Goal: Transaction & Acquisition: Purchase product/service

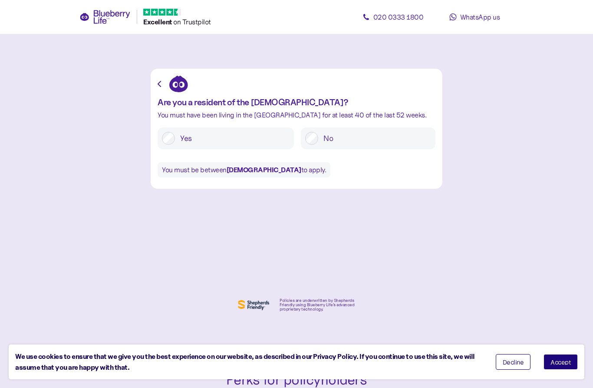
click at [564, 358] on button "Accept" at bounding box center [561, 362] width 34 height 16
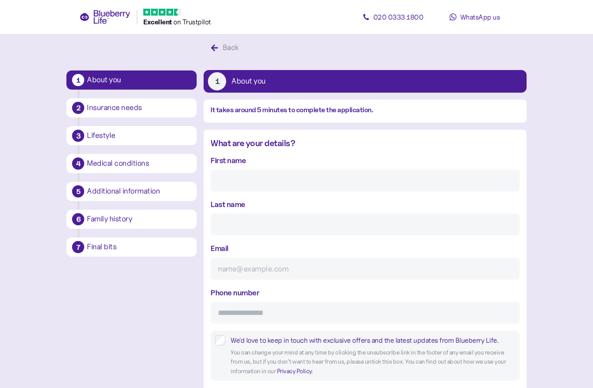
scroll to position [17, 0]
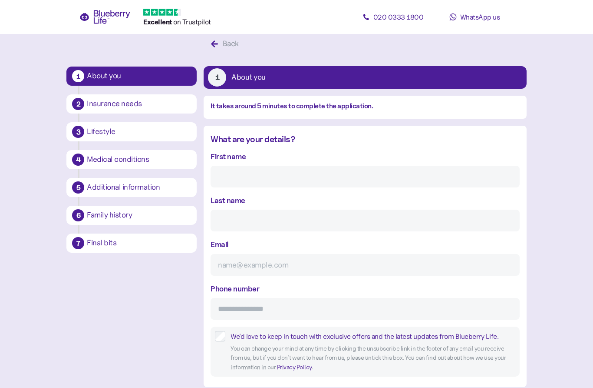
click at [468, 182] on input "First name" at bounding box center [365, 177] width 309 height 22
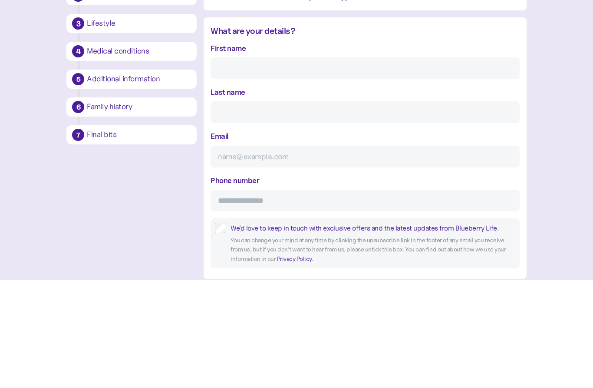
type input "[PERSON_NAME]"
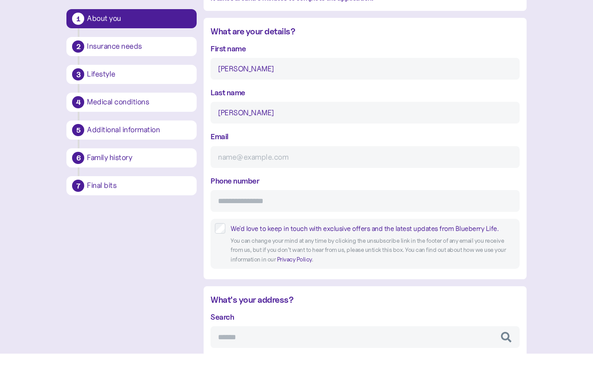
type input "[EMAIL_ADDRESS][DOMAIN_NAME]"
type input "**********"
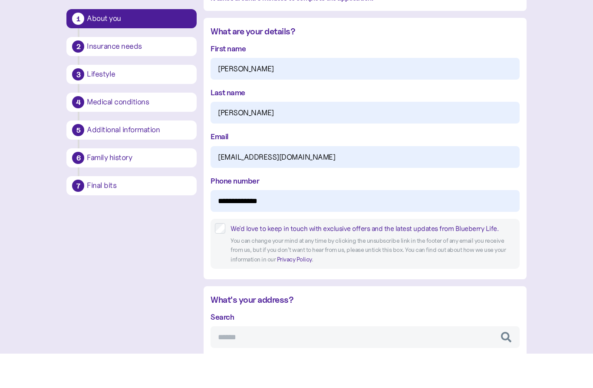
type input "*******"
type input "********"
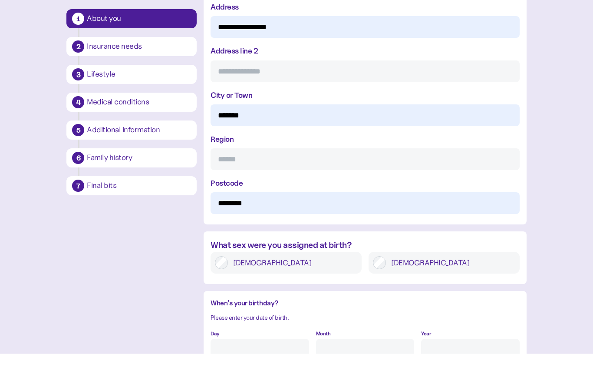
scroll to position [445, 0]
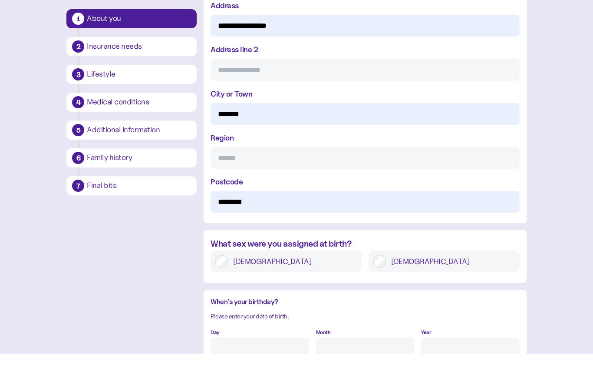
click at [487, 285] on div "[DEMOGRAPHIC_DATA]" at bounding box center [444, 296] width 151 height 22
click at [377, 285] on div "[DEMOGRAPHIC_DATA]" at bounding box center [444, 296] width 151 height 22
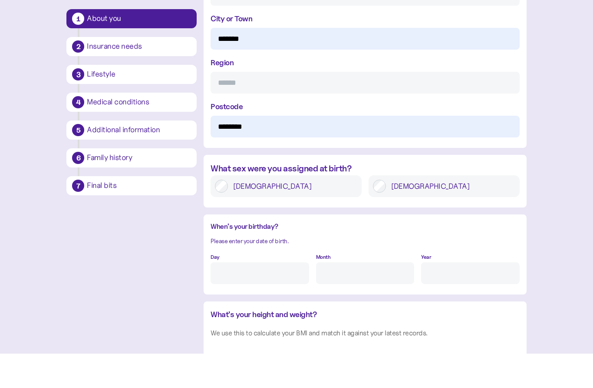
scroll to position [527, 0]
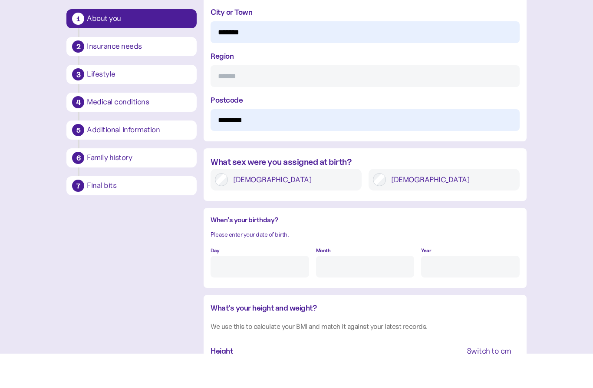
click at [222, 290] on input "Day" at bounding box center [260, 301] width 98 height 22
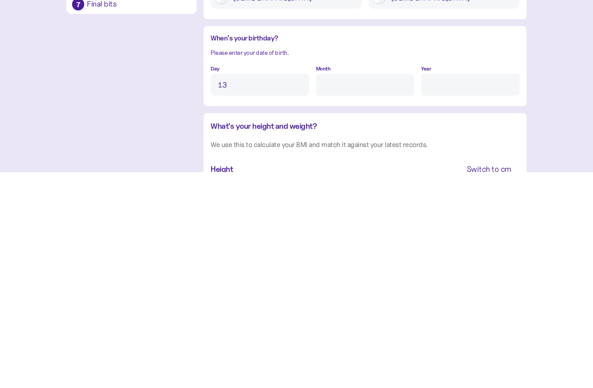
type input "13"
click at [394, 290] on input "Month" at bounding box center [365, 301] width 98 height 22
type input "11"
click at [454, 290] on input "Year" at bounding box center [470, 301] width 98 height 22
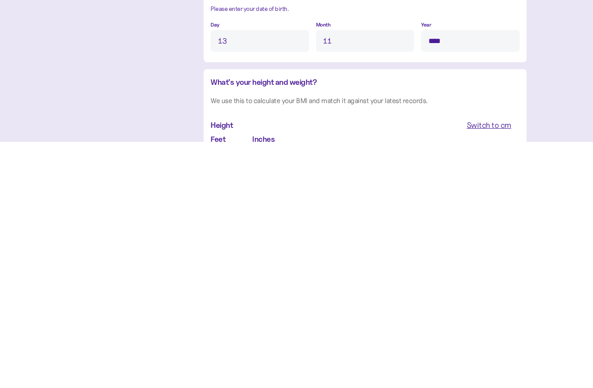
type input "****"
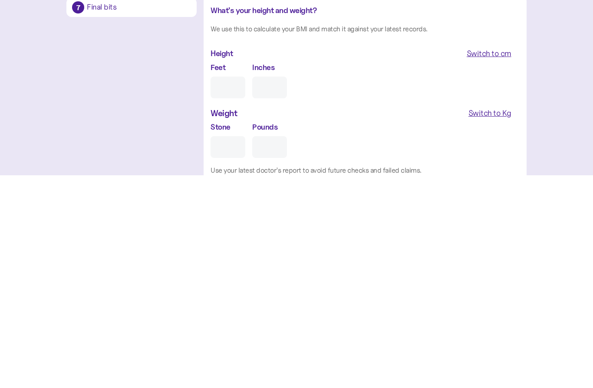
type input "6"
type input "0"
type input "6"
click at [272, 289] on input "0" at bounding box center [269, 300] width 35 height 22
type input "0"
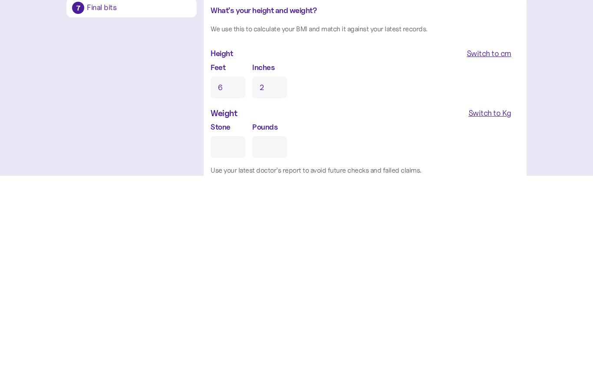
type input "2"
click at [229, 348] on input "Stone" at bounding box center [228, 359] width 35 height 22
type input "1"
type input "0"
type input "15"
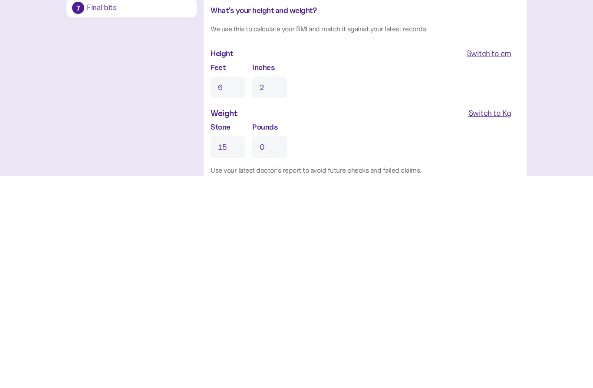
click at [265, 348] on input "0" at bounding box center [269, 359] width 35 height 22
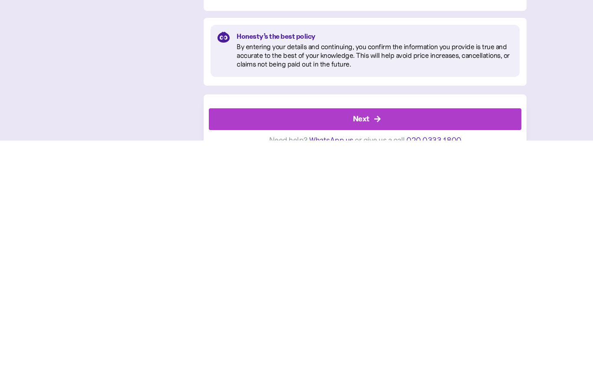
scroll to position [820, 0]
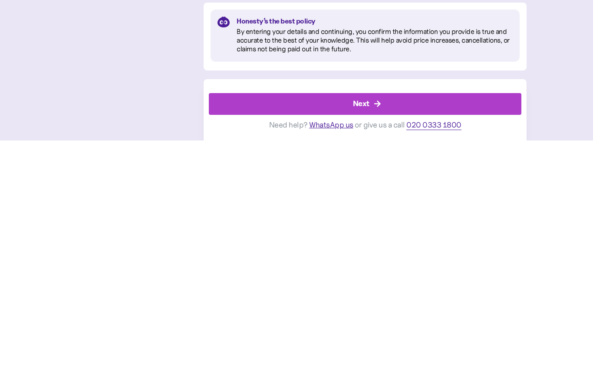
type input "10"
click at [230, 341] on div "Next" at bounding box center [367, 351] width 293 height 21
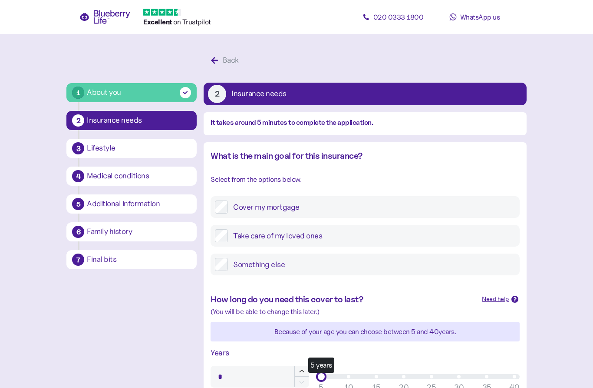
click at [480, 202] on label "Cover my mortgage" at bounding box center [371, 206] width 287 height 13
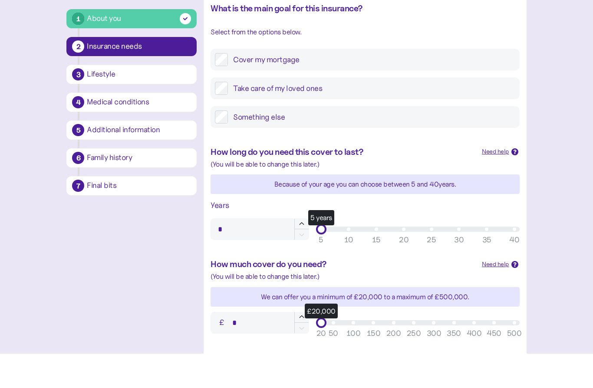
scroll to position [113, 0]
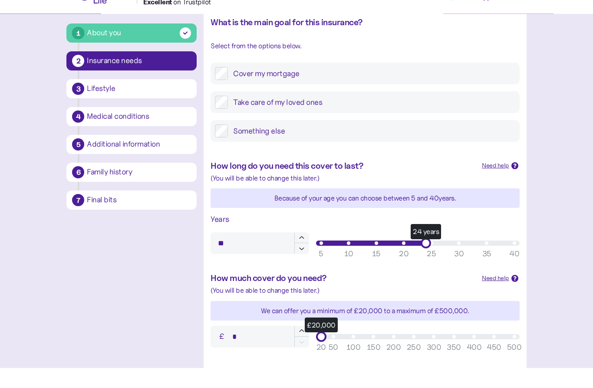
click at [424, 251] on div "Years ** 24 years 5 10 15 20 25 30 35 40" at bounding box center [365, 254] width 316 height 48
type input "**"
click at [424, 251] on div "Years ** 24 years 5 10 15 20 25 30 35 40" at bounding box center [365, 254] width 316 height 48
click at [349, 351] on div "£20,000" at bounding box center [418, 356] width 204 height 10
click at [352, 351] on div "£100,000" at bounding box center [353, 356] width 10 height 10
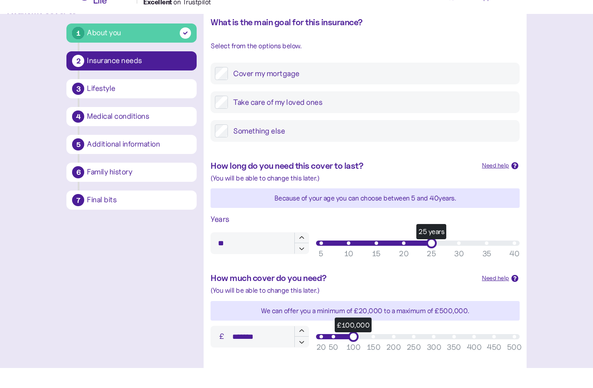
type input "*******"
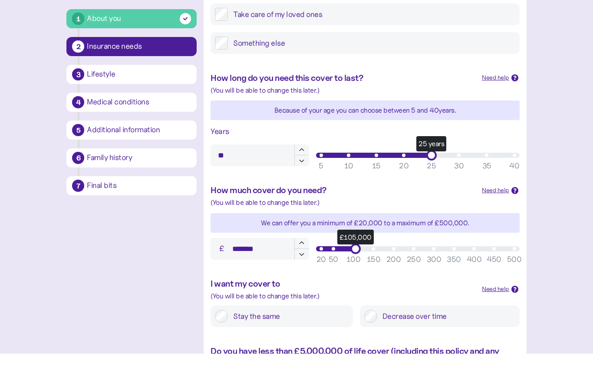
scroll to position [224, 0]
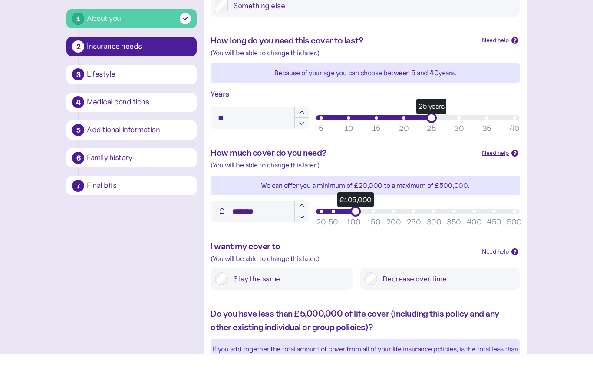
click at [219, 265] on div "I want my cover to (You will be able to change this later.) Need help Stay the …" at bounding box center [365, 299] width 323 height 68
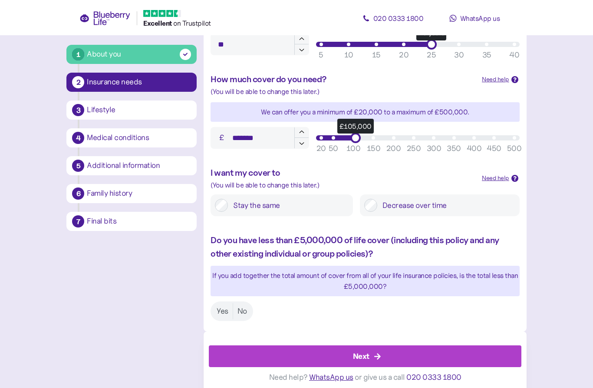
scroll to position [333, 0]
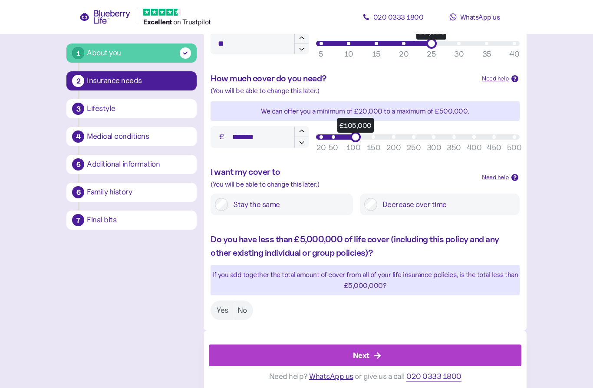
click at [222, 304] on label "Yes" at bounding box center [222, 310] width 20 height 16
click at [236, 355] on div "Next" at bounding box center [367, 355] width 293 height 21
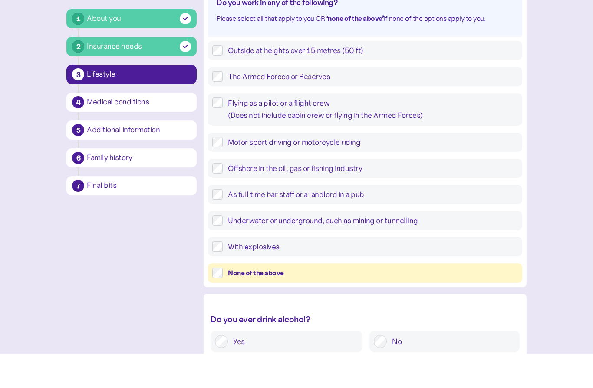
scroll to position [131, 0]
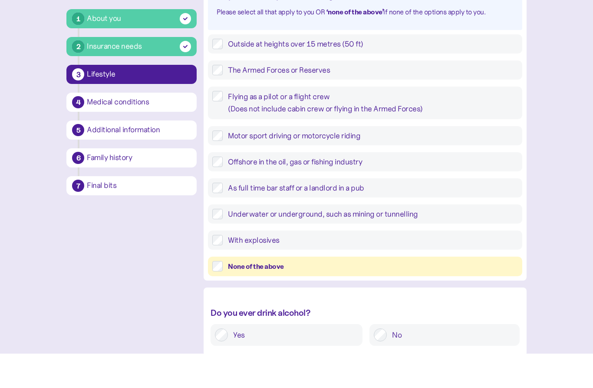
click at [468, 295] on div "None of the above" at bounding box center [373, 300] width 290 height 11
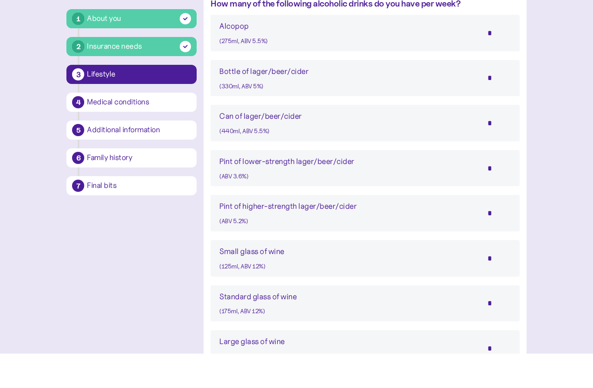
scroll to position [506, 0]
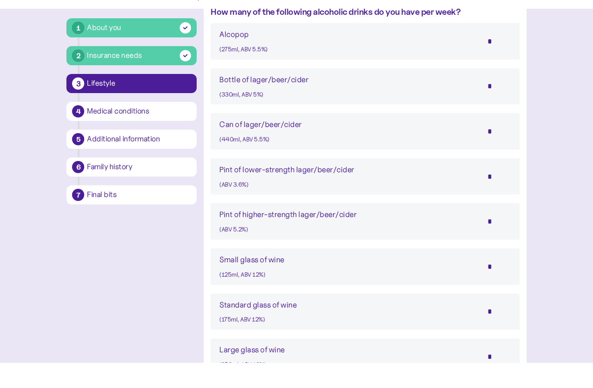
click at [493, 235] on input "*" at bounding box center [496, 246] width 30 height 22
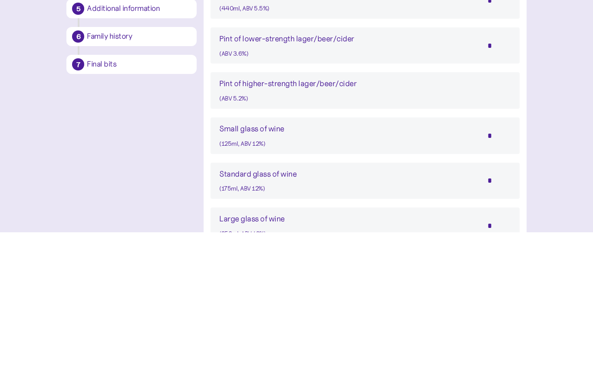
type input "*"
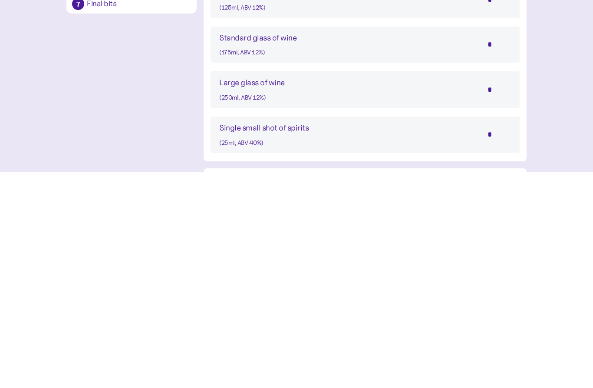
type input "*"
click at [508, 339] on input "*" at bounding box center [496, 350] width 30 height 22
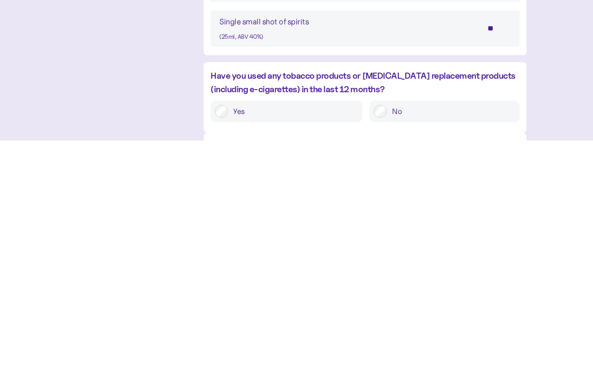
click at [434, 352] on label "No" at bounding box center [451, 358] width 128 height 13
type input "*"
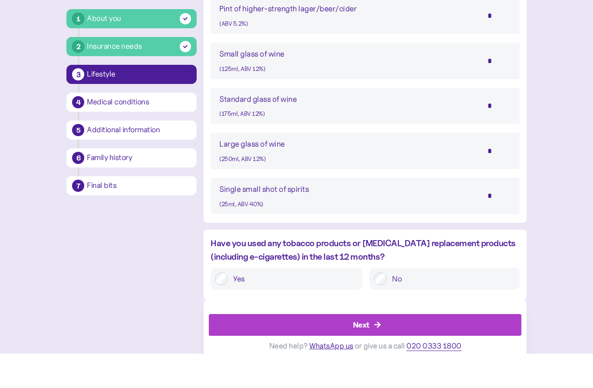
click at [234, 348] on div "Next" at bounding box center [367, 358] width 293 height 21
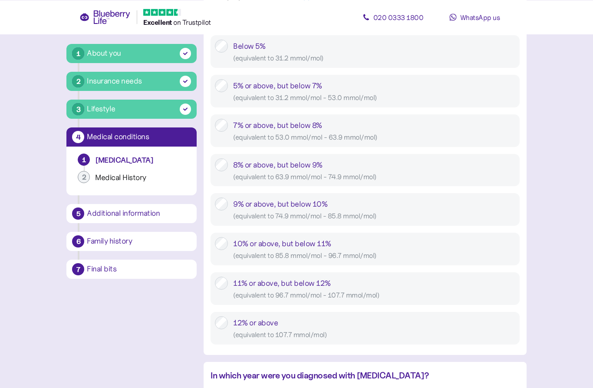
scroll to position [404, 0]
click at [465, 90] on div "5% or above, but below 7% ( equivalent to 31.2 mmol/mol - 53.0 mmol/mol )" at bounding box center [374, 92] width 282 height 24
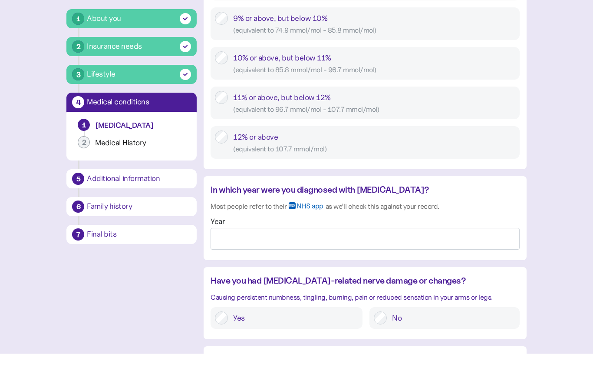
scroll to position [557, 0]
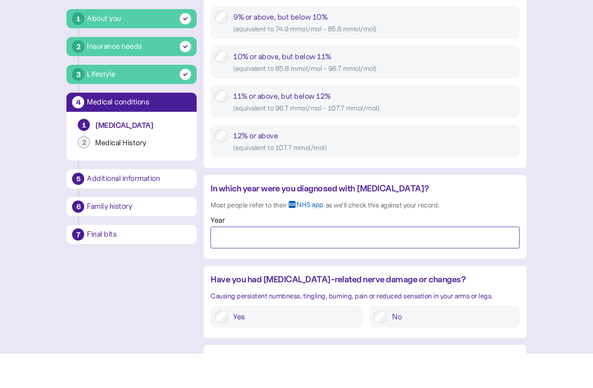
click at [443, 261] on input "Year" at bounding box center [365, 272] width 309 height 22
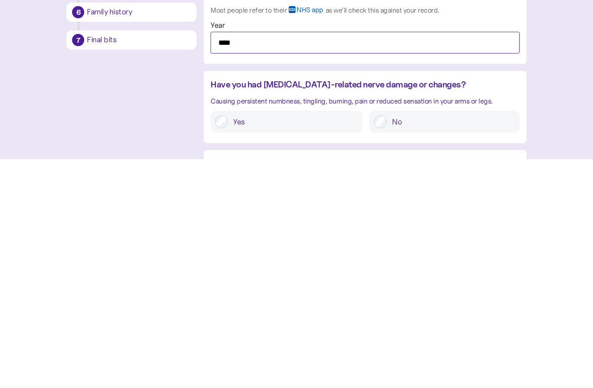
type input "****"
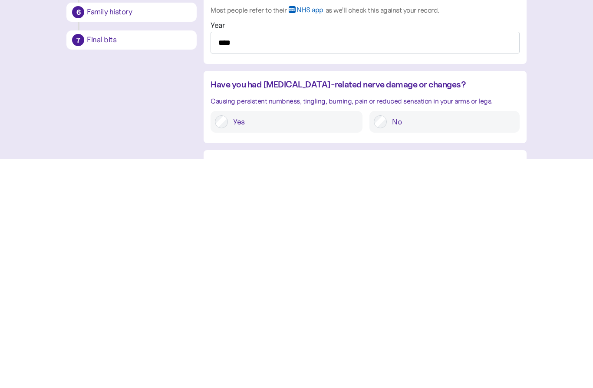
click at [475, 344] on label "No" at bounding box center [451, 350] width 128 height 13
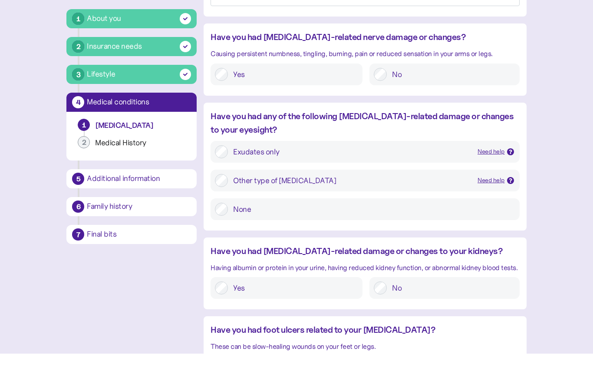
scroll to position [803, 0]
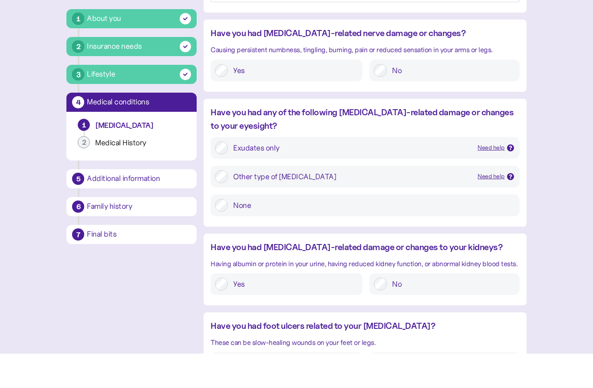
click at [421, 233] on label "None" at bounding box center [371, 239] width 287 height 13
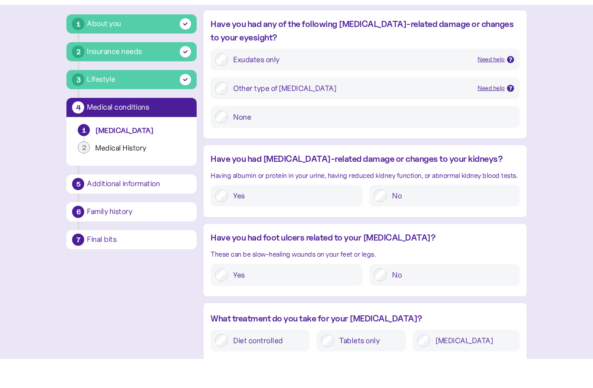
scroll to position [929, 0]
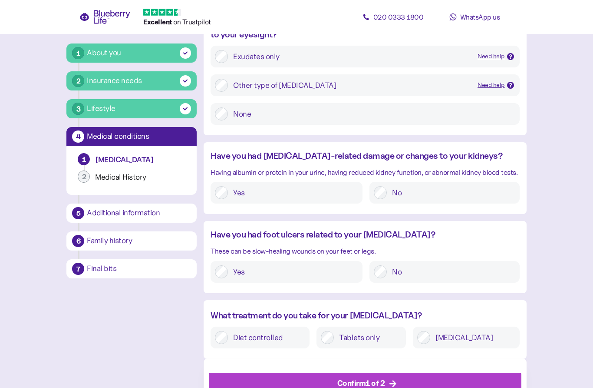
click at [431, 186] on label "No" at bounding box center [451, 192] width 128 height 13
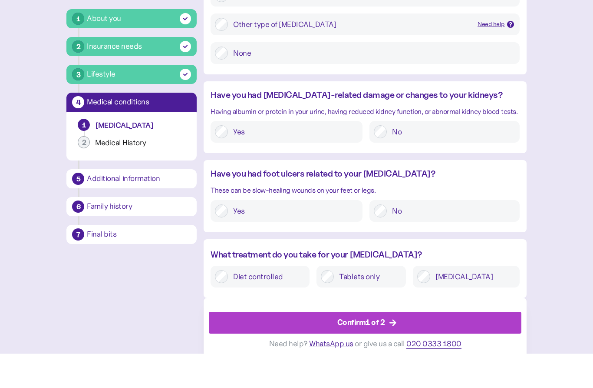
click at [429, 234] on div "No" at bounding box center [445, 245] width 150 height 22
click at [432, 239] on label "No" at bounding box center [451, 245] width 128 height 13
click at [349, 304] on label "Tablets only" at bounding box center [368, 310] width 68 height 13
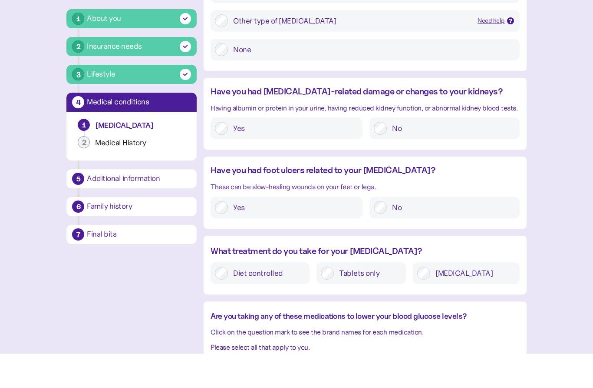
click at [276, 301] on label "Diet controlled" at bounding box center [266, 307] width 77 height 13
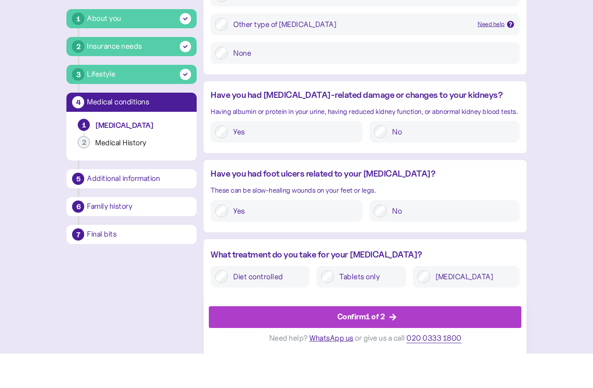
click at [348, 304] on label "Tablets only" at bounding box center [368, 310] width 68 height 13
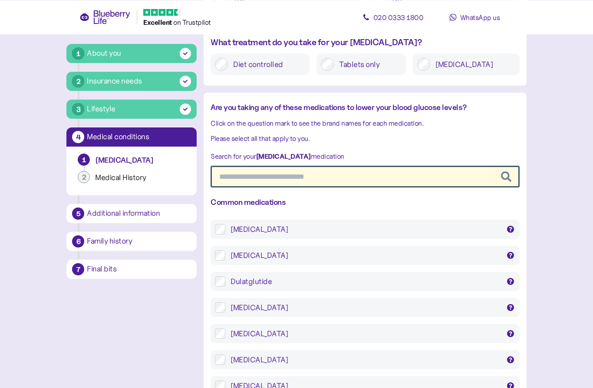
scroll to position [1203, 0]
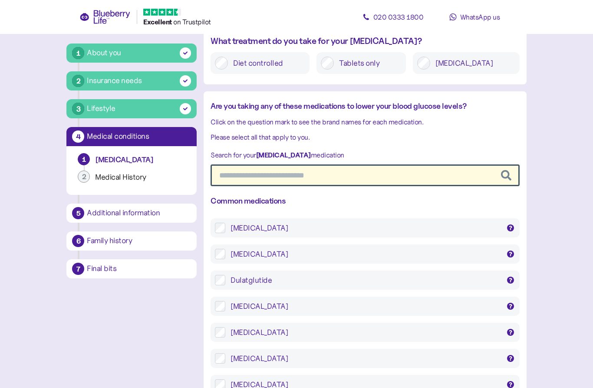
click at [227, 249] on label "[MEDICAL_DATA] Forxiga, [MEDICAL_DATA], Xigduo" at bounding box center [370, 254] width 290 height 10
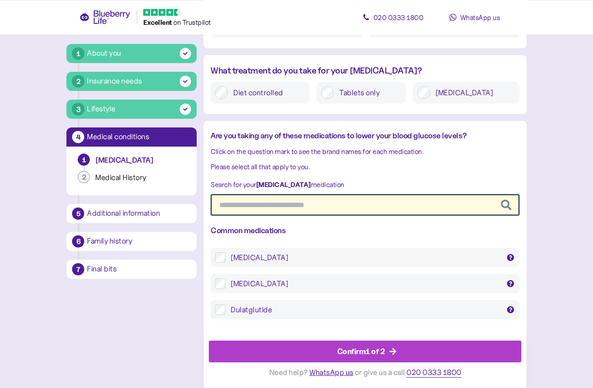
click at [234, 194] on input "text" at bounding box center [365, 205] width 309 height 22
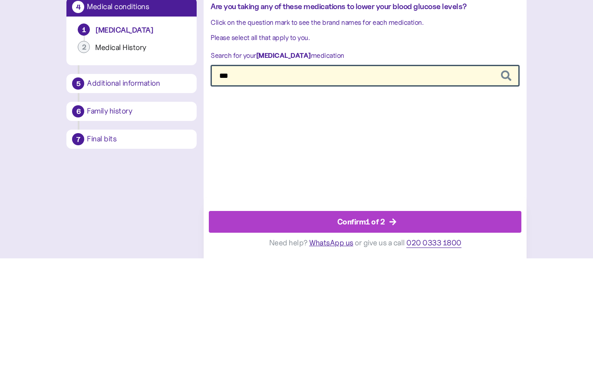
scroll to position [1075, 0]
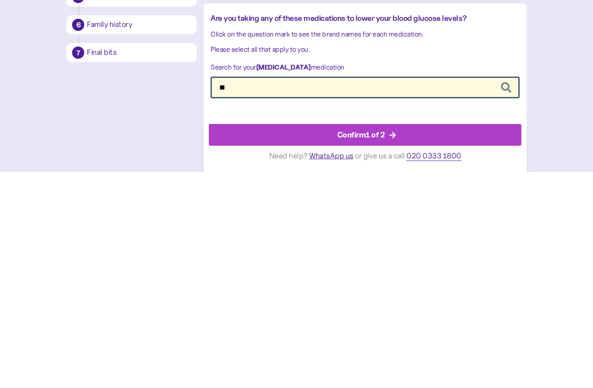
type input "*"
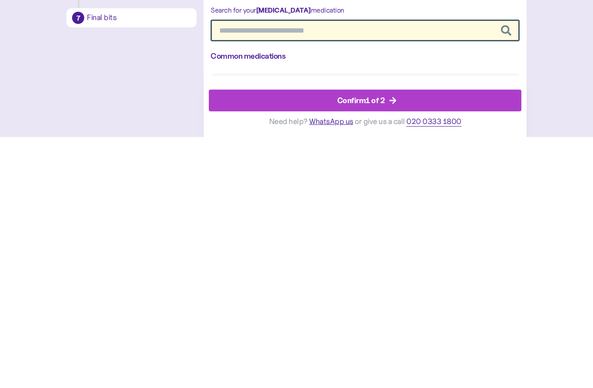
click at [471, 341] on div "Confirm 1 of 2" at bounding box center [367, 351] width 293 height 21
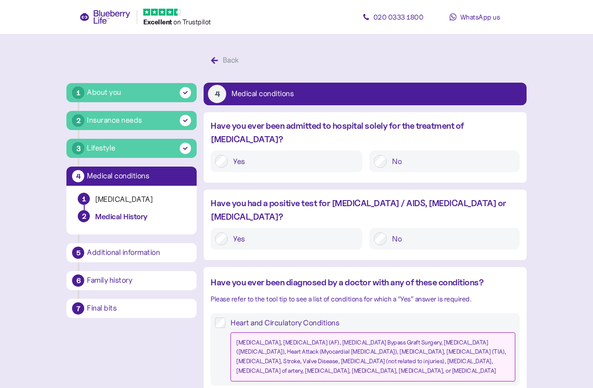
click at [413, 155] on label "No" at bounding box center [451, 161] width 128 height 13
click at [391, 232] on label "No" at bounding box center [451, 238] width 128 height 13
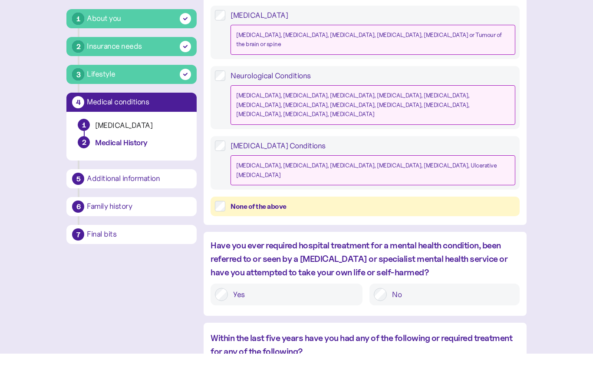
scroll to position [355, 0]
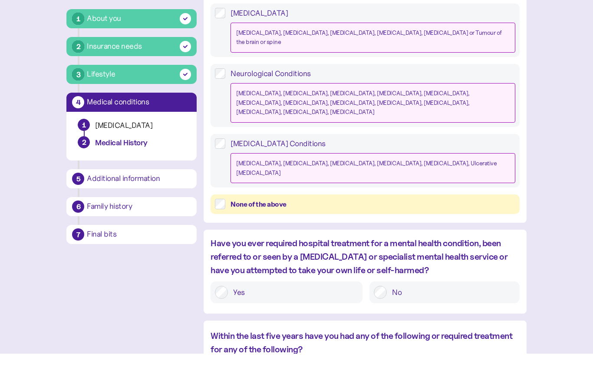
click at [480, 320] on label "No" at bounding box center [451, 326] width 128 height 13
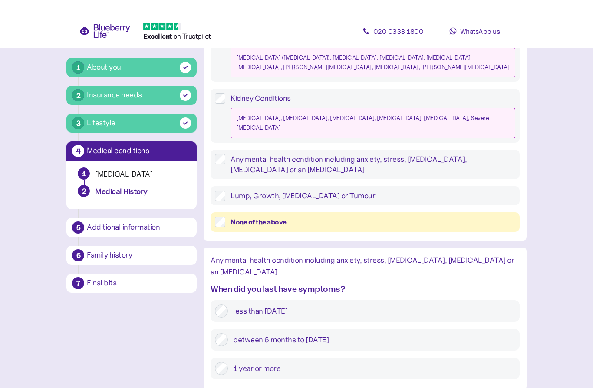
scroll to position [933, 0]
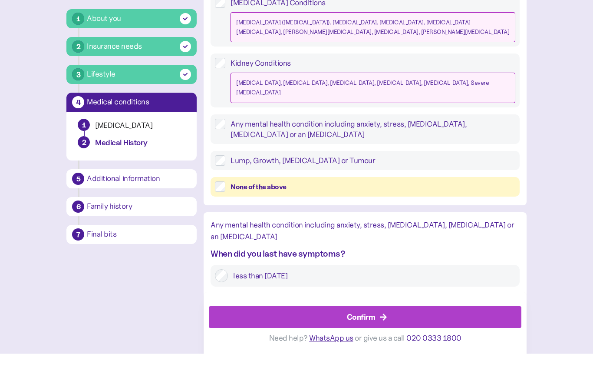
click at [225, 341] on div "Confirm" at bounding box center [367, 351] width 293 height 21
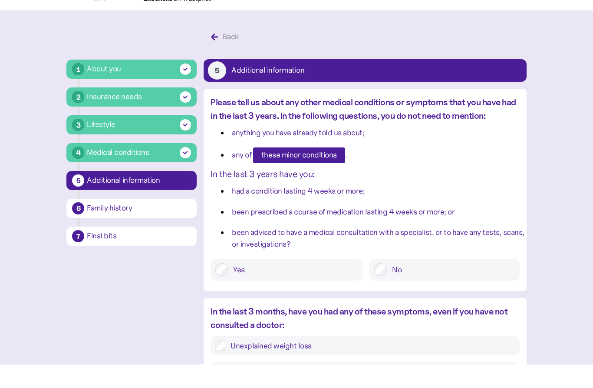
click at [230, 286] on label "Yes" at bounding box center [293, 292] width 130 height 13
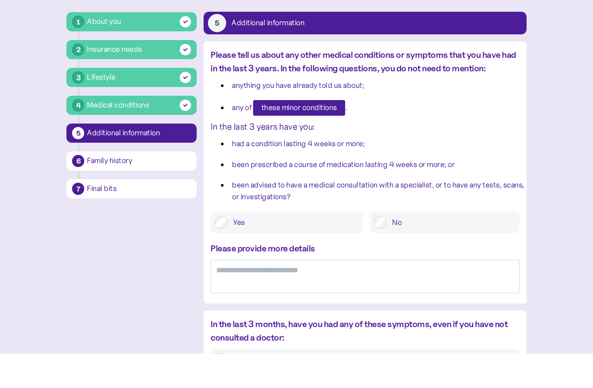
scroll to position [40, 0]
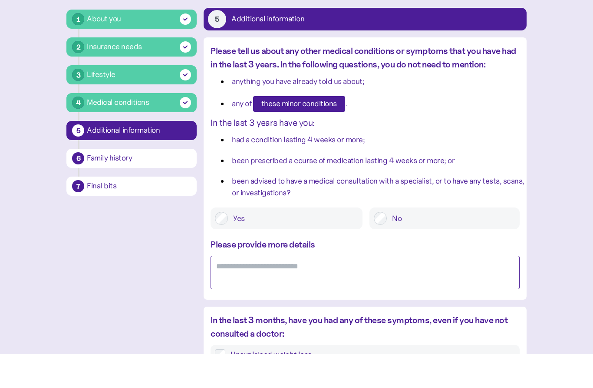
click at [218, 290] on textarea at bounding box center [365, 306] width 309 height 33
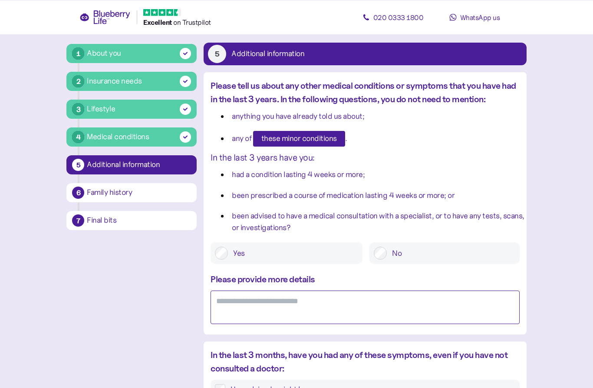
scroll to position [0, 0]
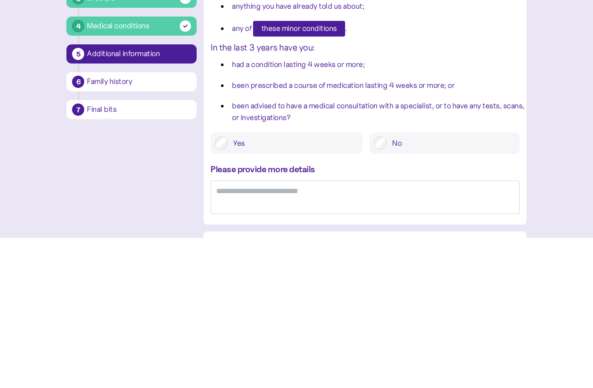
click at [474, 286] on label "No" at bounding box center [451, 292] width 128 height 13
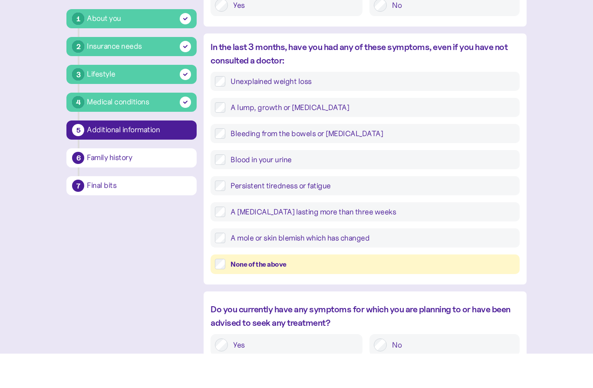
click at [229, 293] on label "None of the above" at bounding box center [370, 298] width 290 height 11
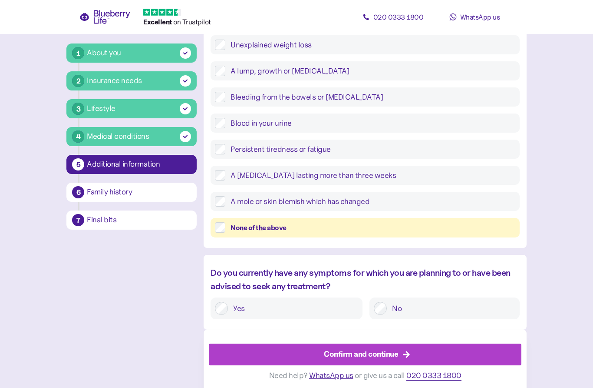
scroll to position [326, 0]
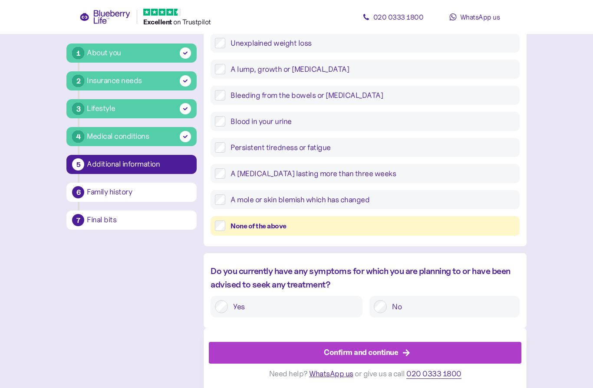
click at [467, 297] on div "No" at bounding box center [445, 306] width 150 height 22
click at [482, 308] on label "No" at bounding box center [451, 306] width 128 height 13
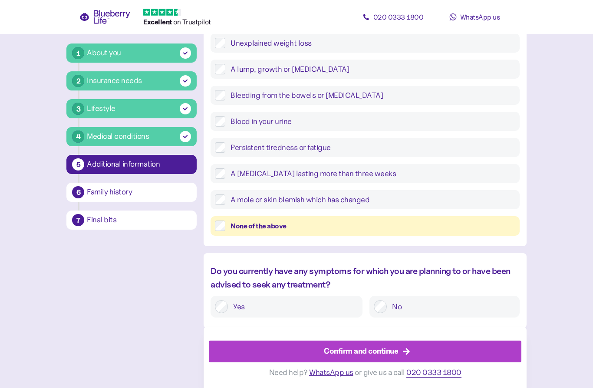
click at [231, 345] on div "Confirm and continue" at bounding box center [367, 351] width 293 height 21
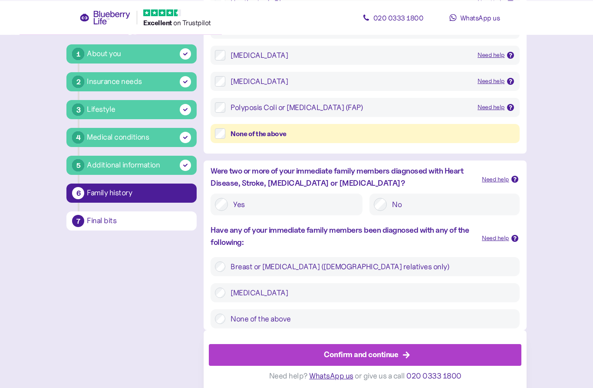
scroll to position [207, 0]
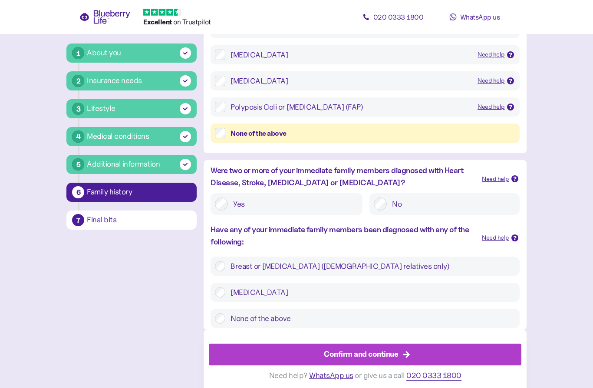
click at [450, 204] on label "No" at bounding box center [451, 203] width 128 height 13
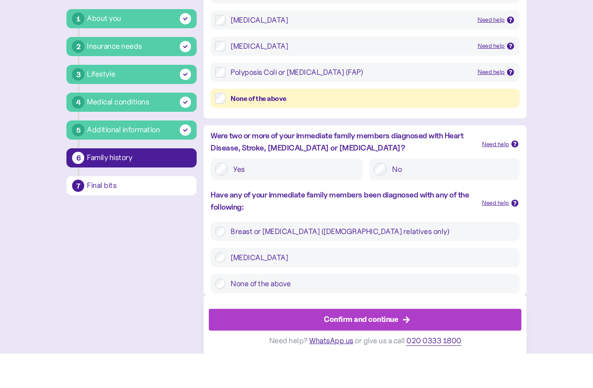
click at [254, 312] on label "None of the above" at bounding box center [370, 317] width 290 height 10
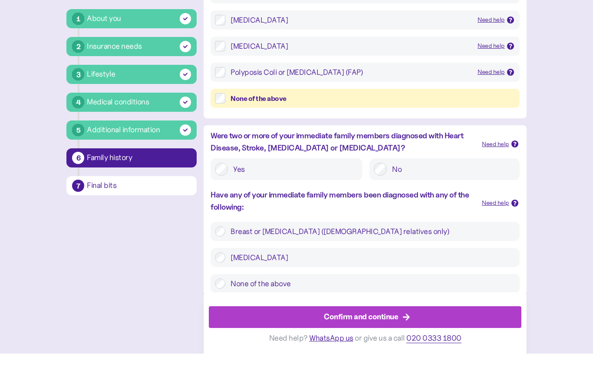
click at [235, 341] on div "Confirm and continue" at bounding box center [367, 351] width 293 height 21
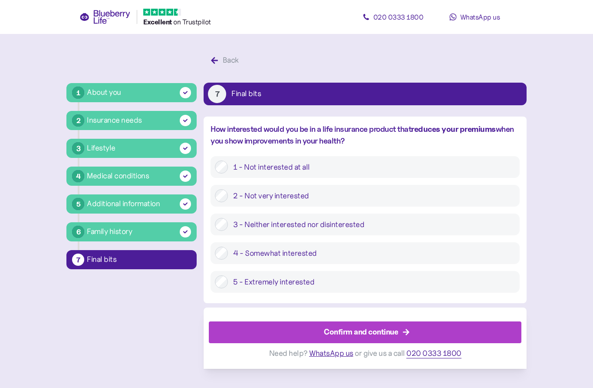
click at [226, 334] on div "Confirm and continue" at bounding box center [367, 331] width 293 height 21
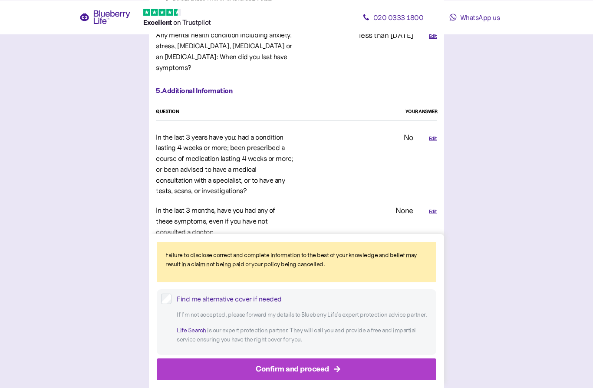
scroll to position [1656, 0]
click at [192, 334] on link "Life Search" at bounding box center [192, 330] width 30 height 8
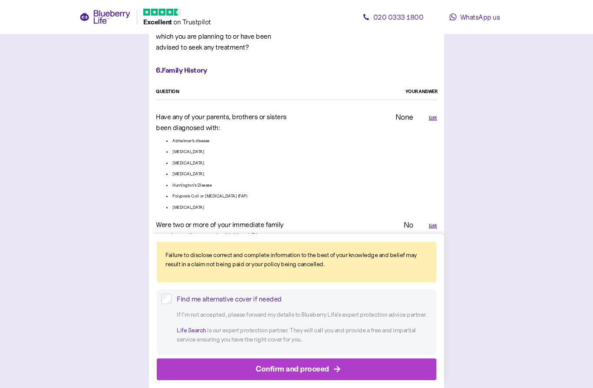
scroll to position [1881, 0]
click at [181, 374] on div "Confirm and proceed" at bounding box center [299, 368] width 260 height 21
